Goal: Information Seeking & Learning: Learn about a topic

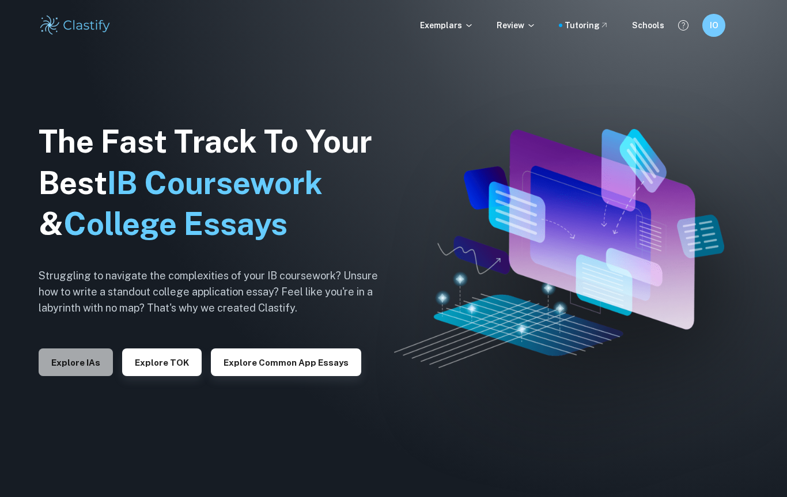
click at [97, 373] on button "Explore IAs" at bounding box center [76, 362] width 74 height 28
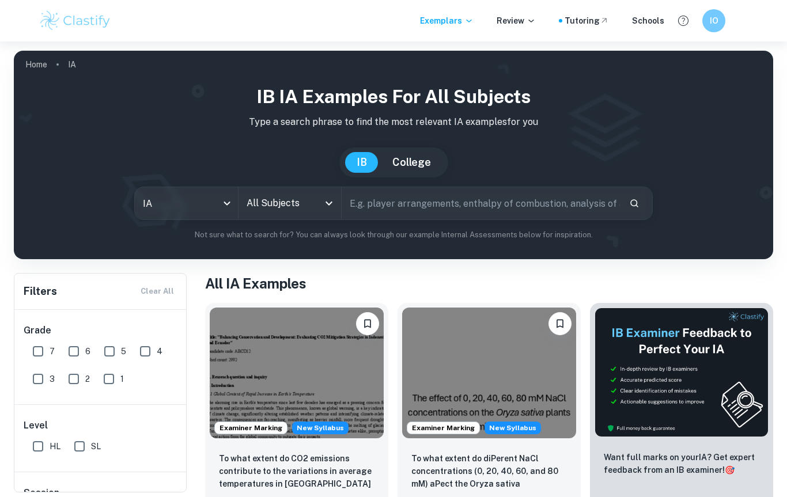
click at [284, 192] on input "All Subjects" at bounding box center [281, 203] width 75 height 22
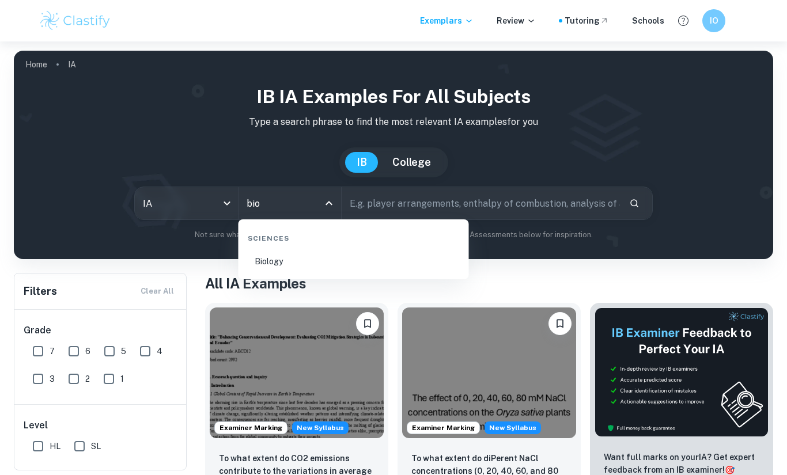
click at [275, 258] on li "Biology" at bounding box center [353, 261] width 221 height 26
type input "Biology"
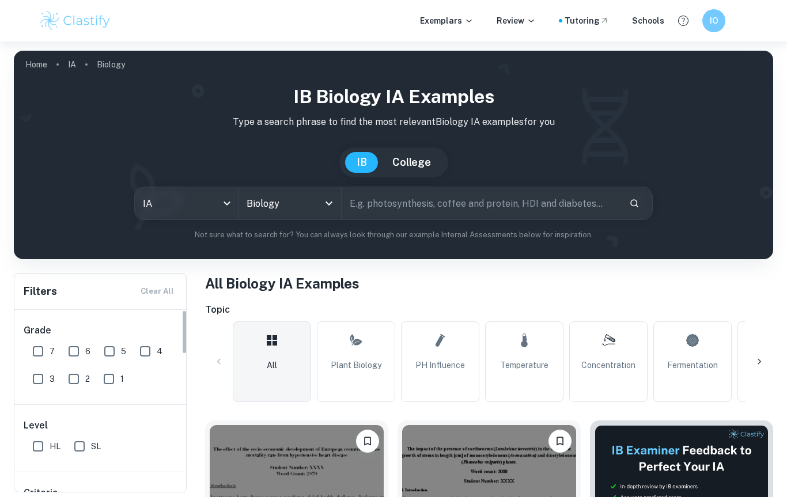
click at [37, 355] on input "7" at bounding box center [37, 351] width 23 height 23
checkbox input "true"
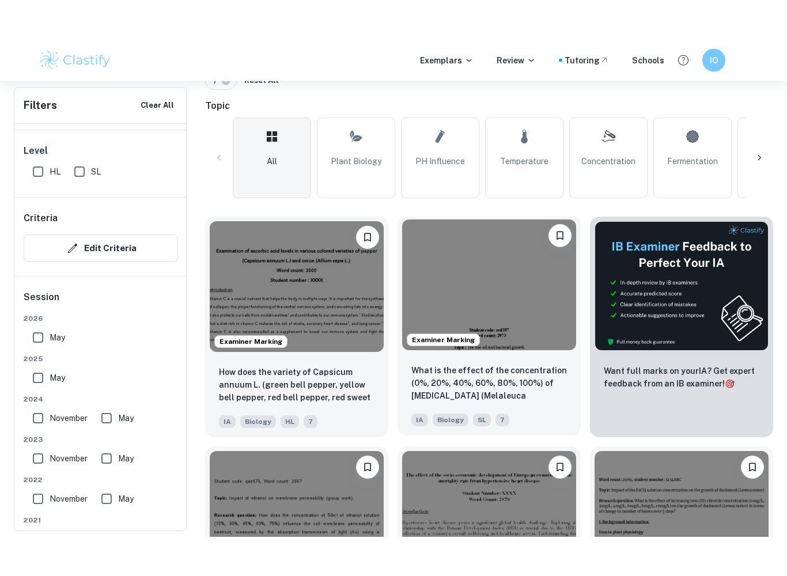
scroll to position [329, 0]
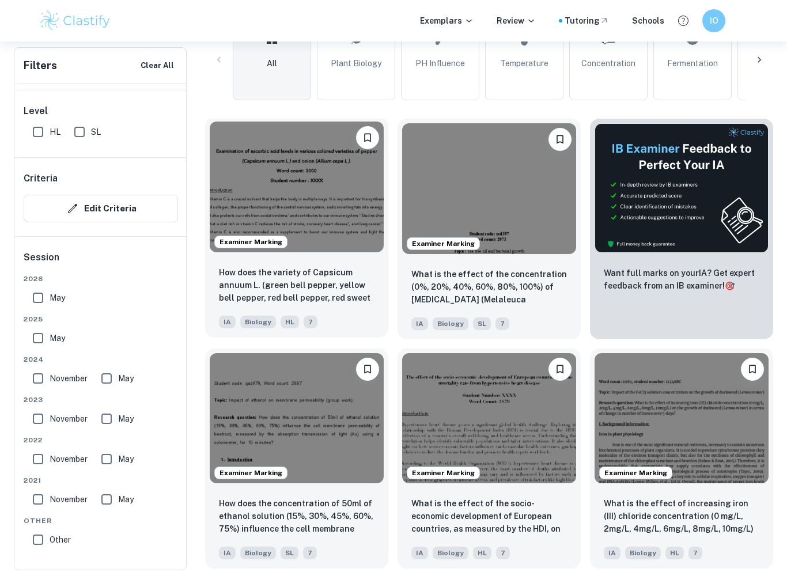
click at [345, 177] on img at bounding box center [297, 187] width 174 height 131
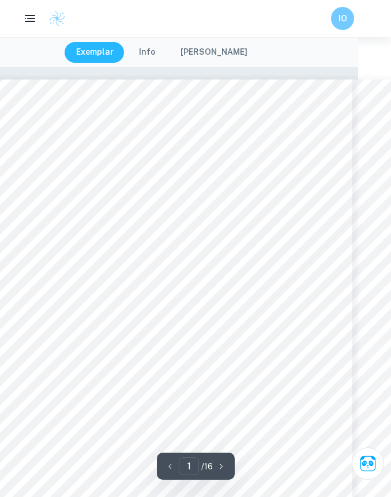
scroll to position [0, 6]
